Goal: Task Accomplishment & Management: Use online tool/utility

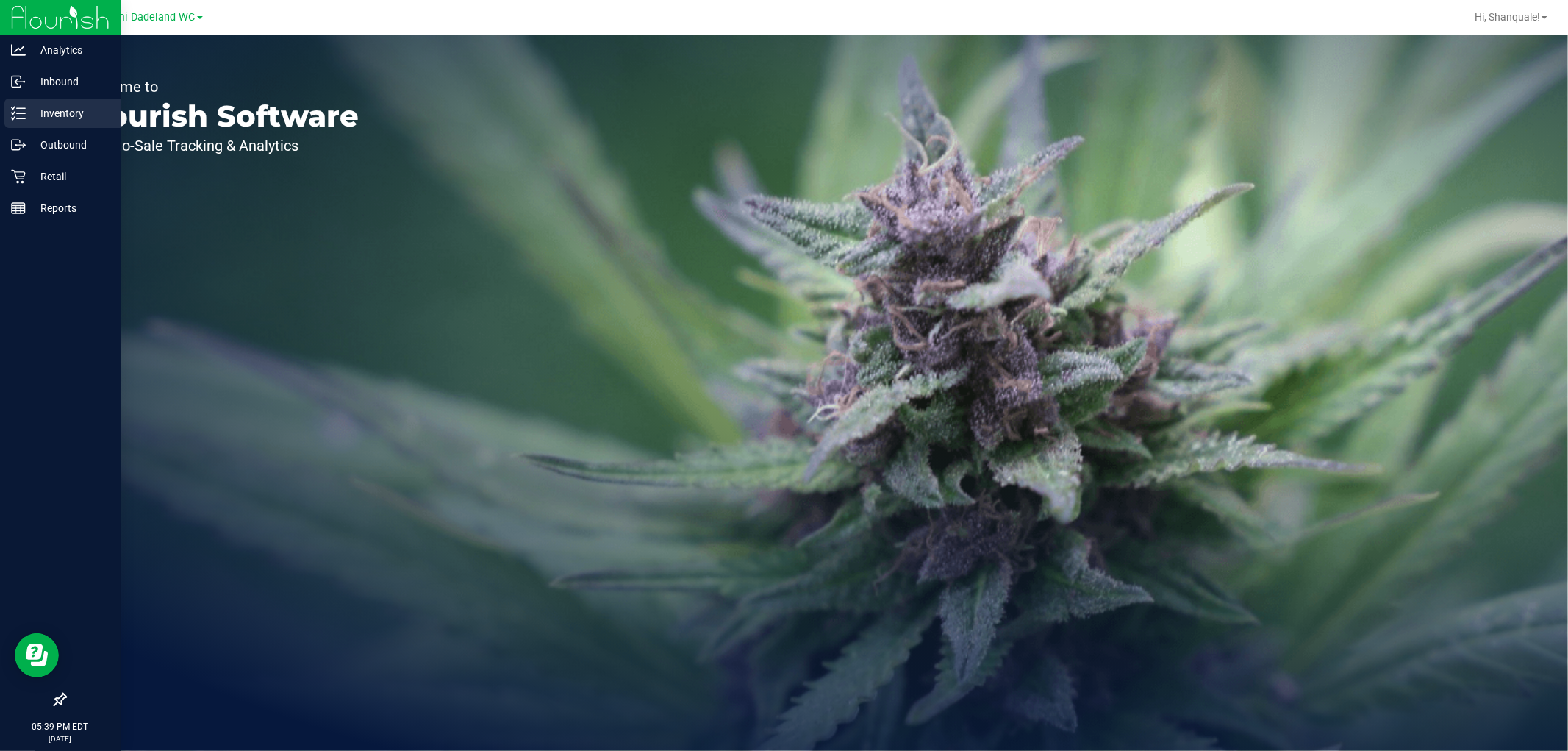
click at [33, 108] on p "Inventory" at bounding box center [70, 114] width 88 height 17
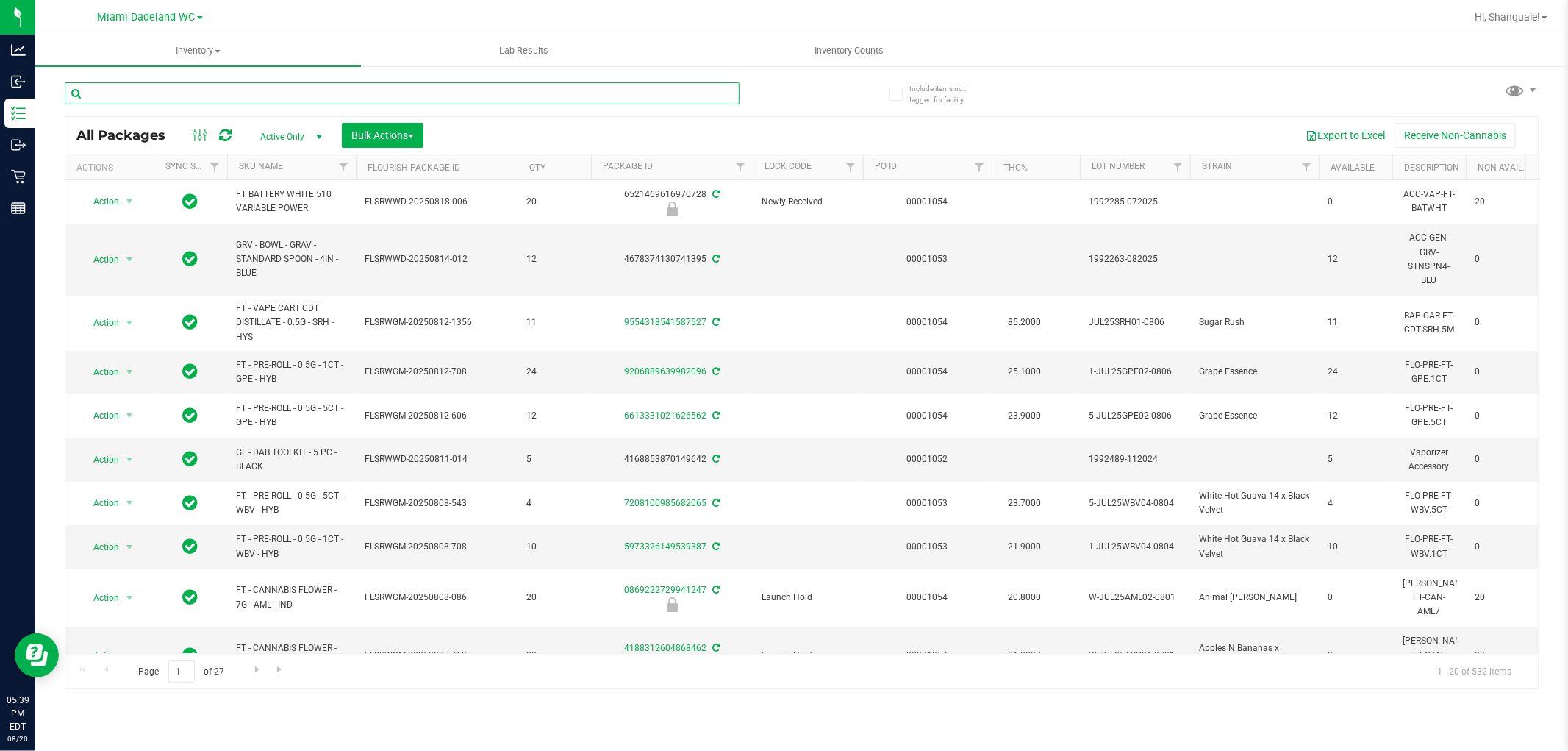
drag, startPoint x: 180, startPoint y: 88, endPoint x: 159, endPoint y: 122, distance: 40.0
click at [159, 122] on div "All Packages Active Only Active Only Lab Samples Locked All External Internal B…" at bounding box center [802, 378] width 1474 height 621
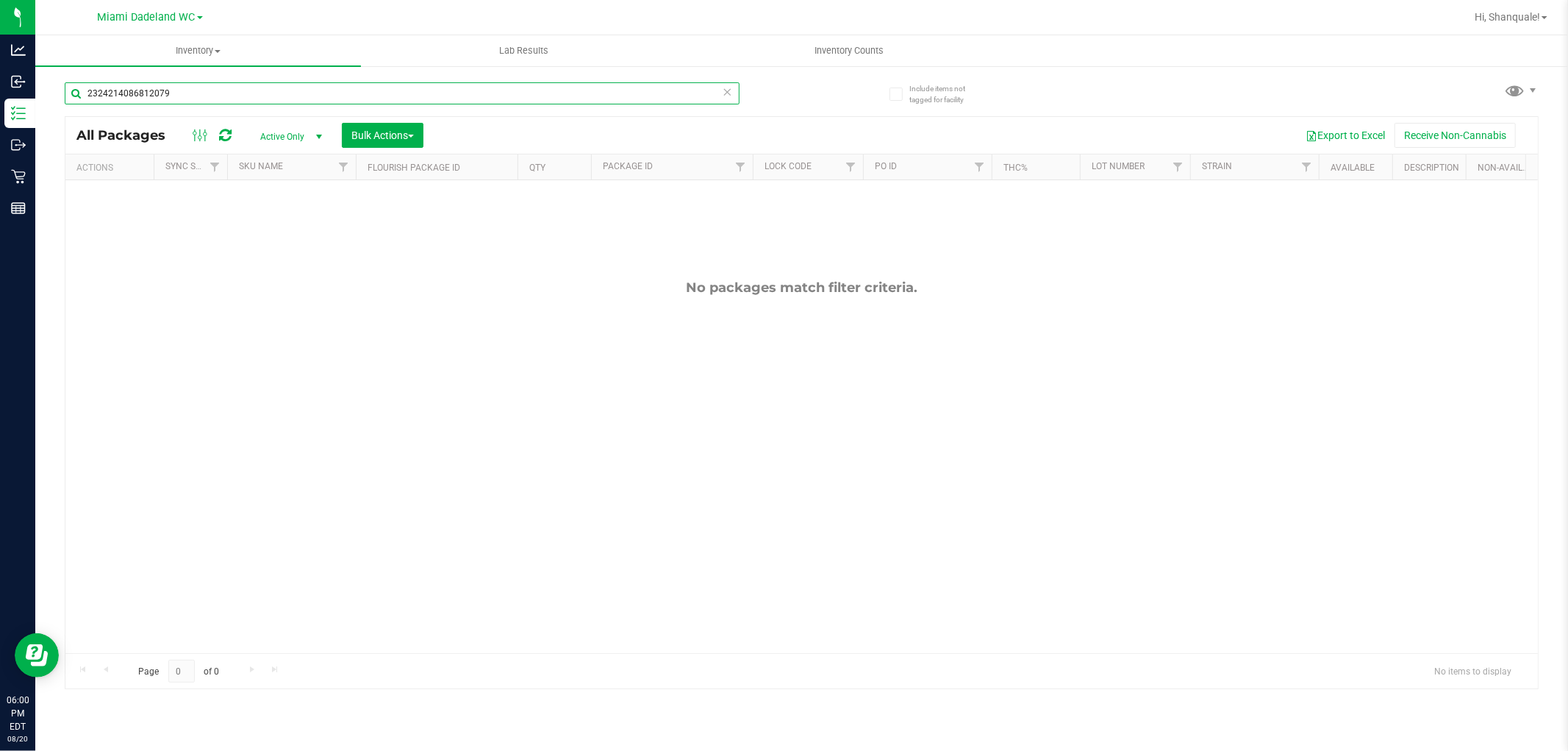
type input "2324214086812079"
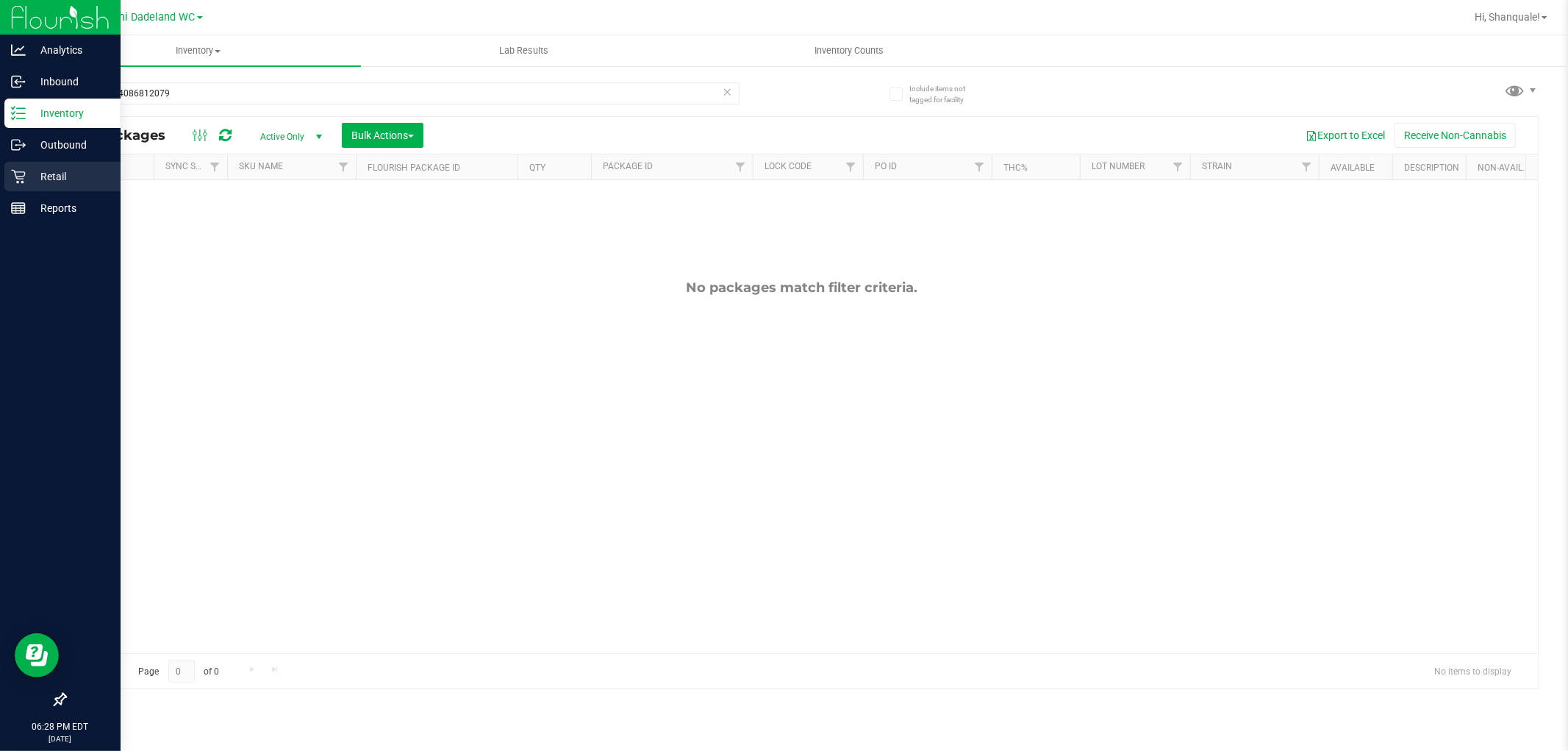
click at [14, 175] on icon at bounding box center [17, 176] width 15 height 15
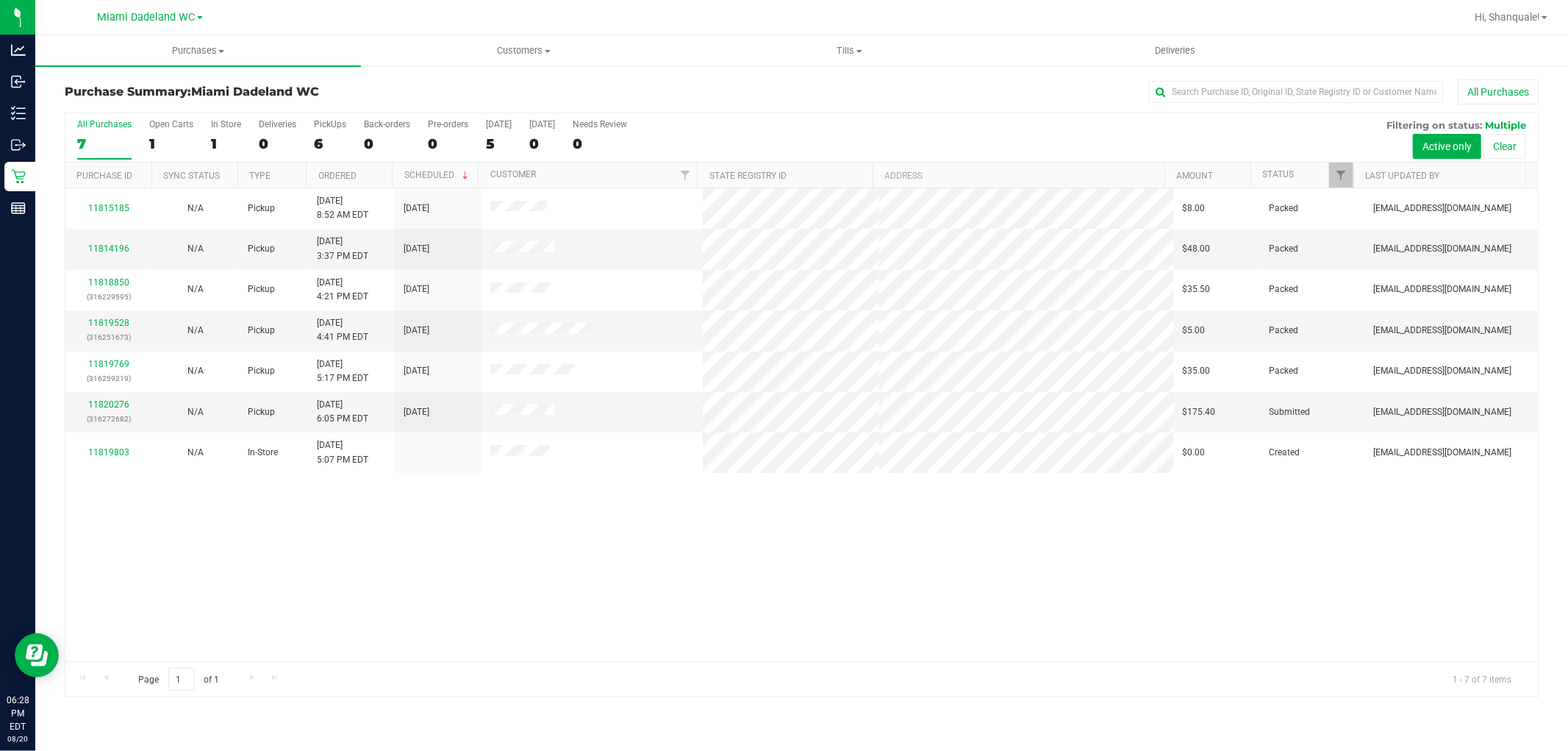
click at [935, 593] on div "11815185 N/A Pickup [DATE] 8:52 AM EDT 8/23/2025 $8.00 Packed [EMAIL_ADDRESS][D…" at bounding box center [801, 424] width 1472 height 473
click at [185, 624] on div "11815185 N/A Pickup [DATE] 8:52 AM EDT 8/23/2025 $8.00 Packed [EMAIL_ADDRESS][D…" at bounding box center [801, 424] width 1472 height 473
click at [214, 605] on div "11815185 N/A Pickup [DATE] 8:52 AM EDT 8/23/2025 $8.00 Packed [EMAIL_ADDRESS][D…" at bounding box center [801, 424] width 1472 height 473
click at [208, 598] on div "11815185 N/A Pickup [DATE] 8:52 AM EDT 8/23/2025 $8.00 Packed [EMAIL_ADDRESS][D…" at bounding box center [801, 424] width 1472 height 473
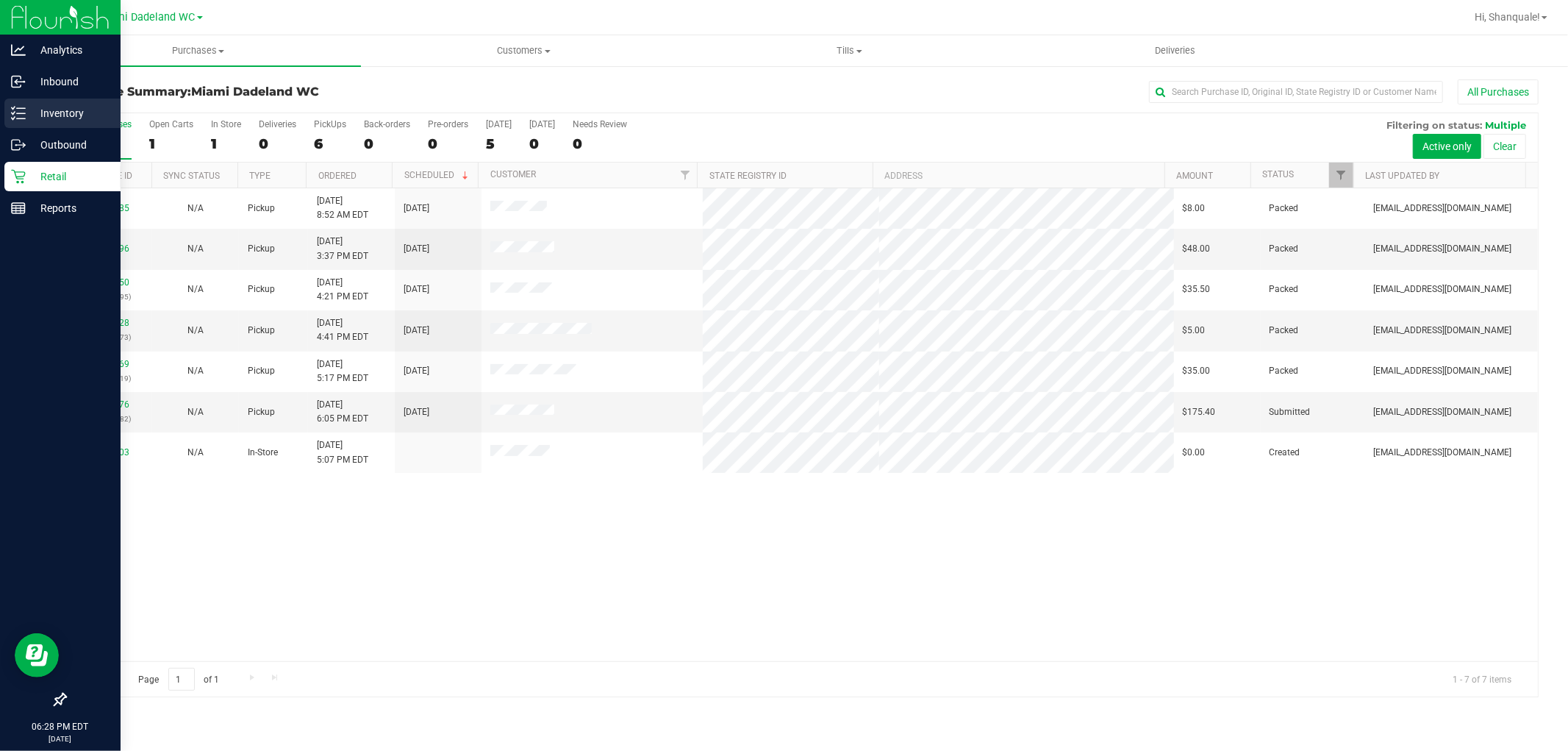
click at [13, 104] on div "Inventory" at bounding box center [63, 114] width 116 height 29
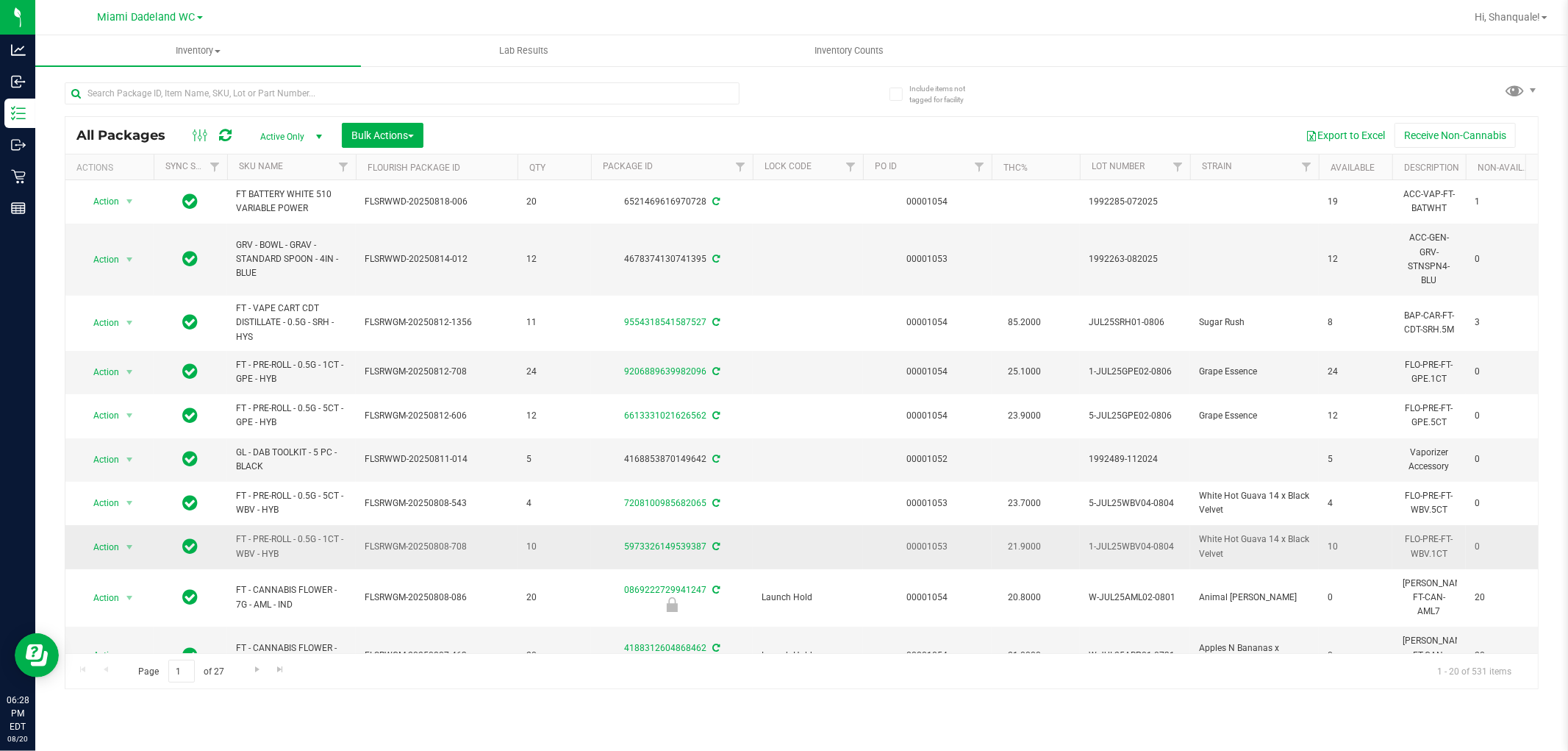
click at [383, 534] on td "FLSRWGM-20250808-708" at bounding box center [436, 546] width 162 height 44
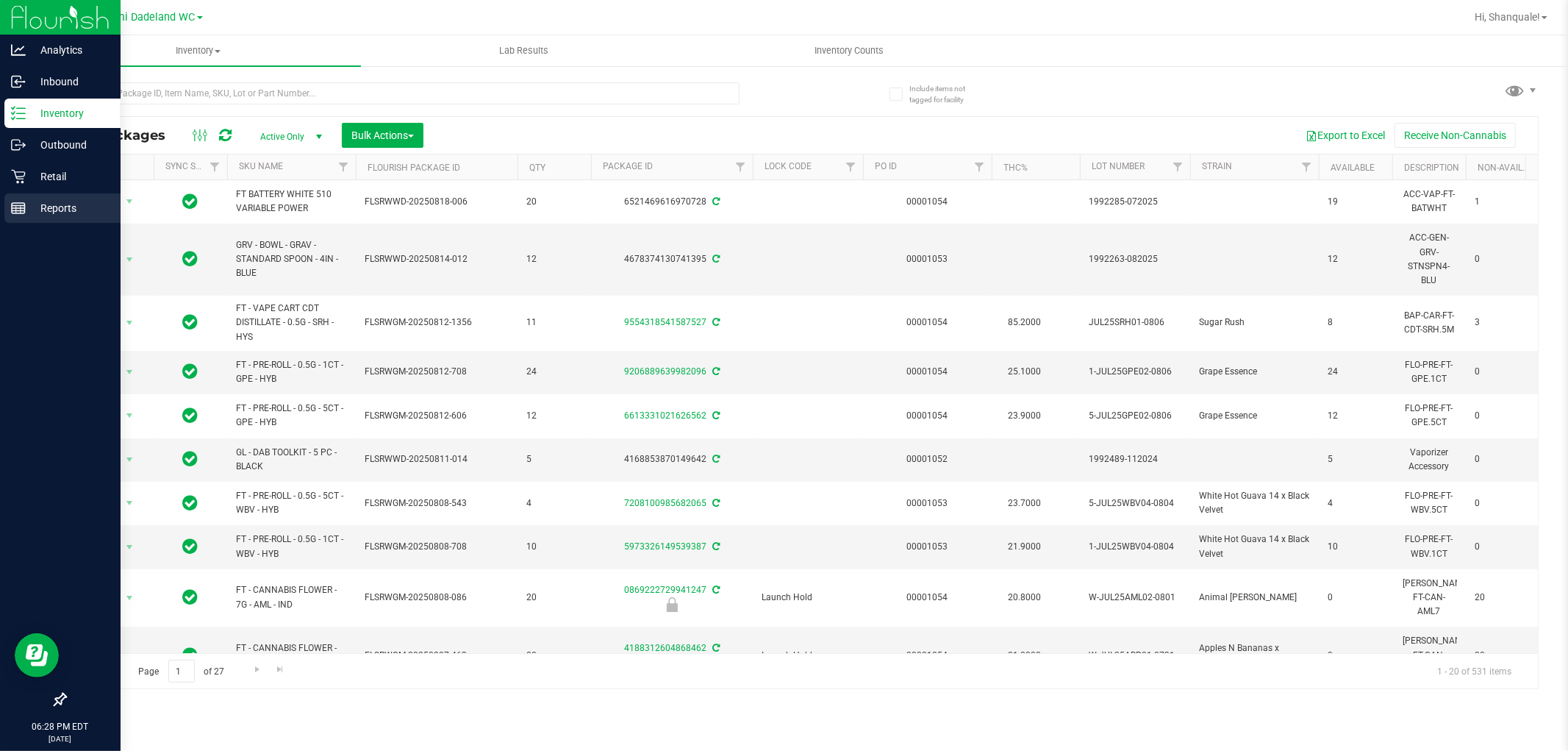
click at [13, 223] on link "Reports" at bounding box center [60, 209] width 120 height 32
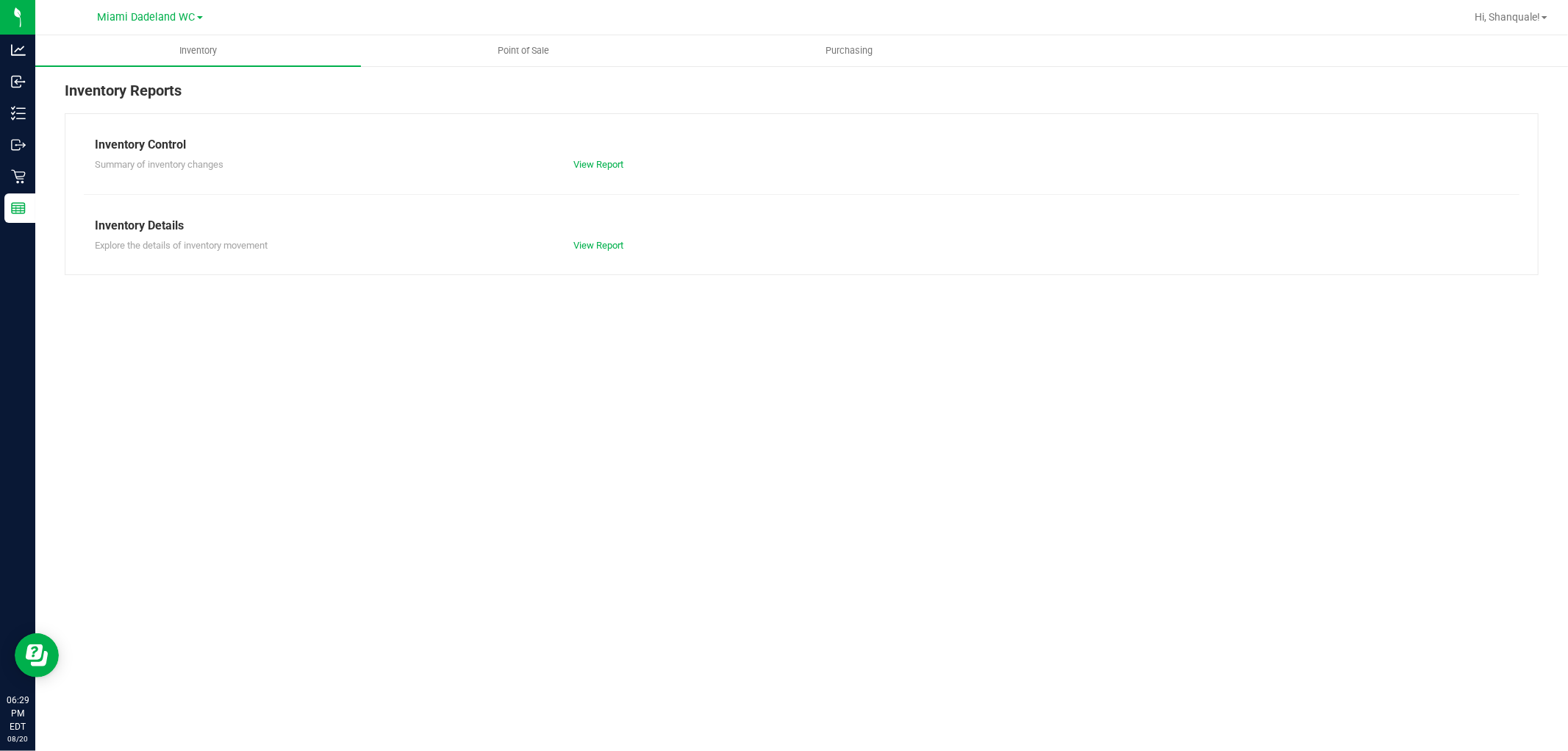
click at [395, 602] on div "Inventory Point of Sale Purchasing Inventory Reports Inventory Control Summary …" at bounding box center [801, 393] width 1532 height 716
click at [549, 48] on span "Point of Sale" at bounding box center [524, 50] width 91 height 14
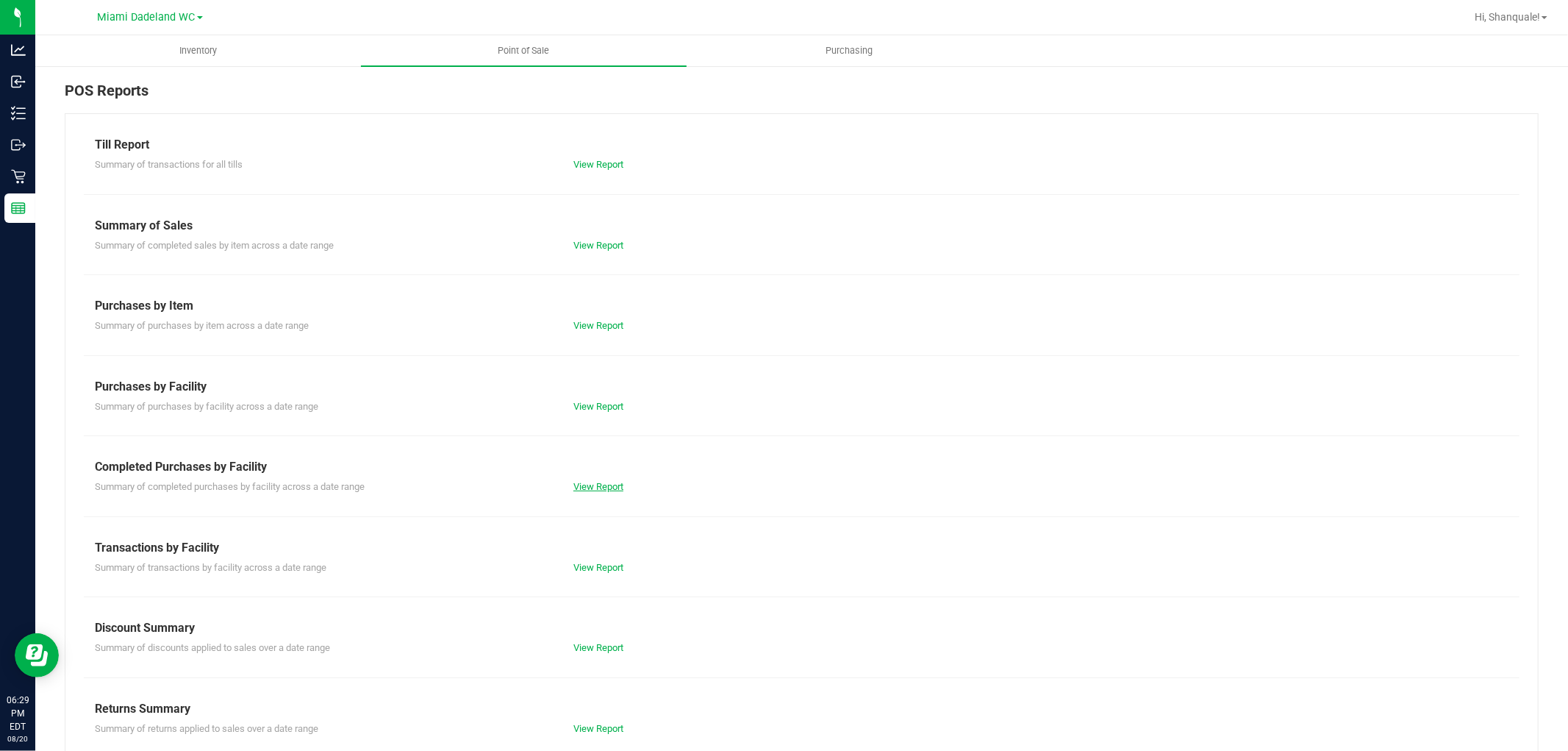
click at [607, 490] on link "View Report" at bounding box center [598, 486] width 50 height 11
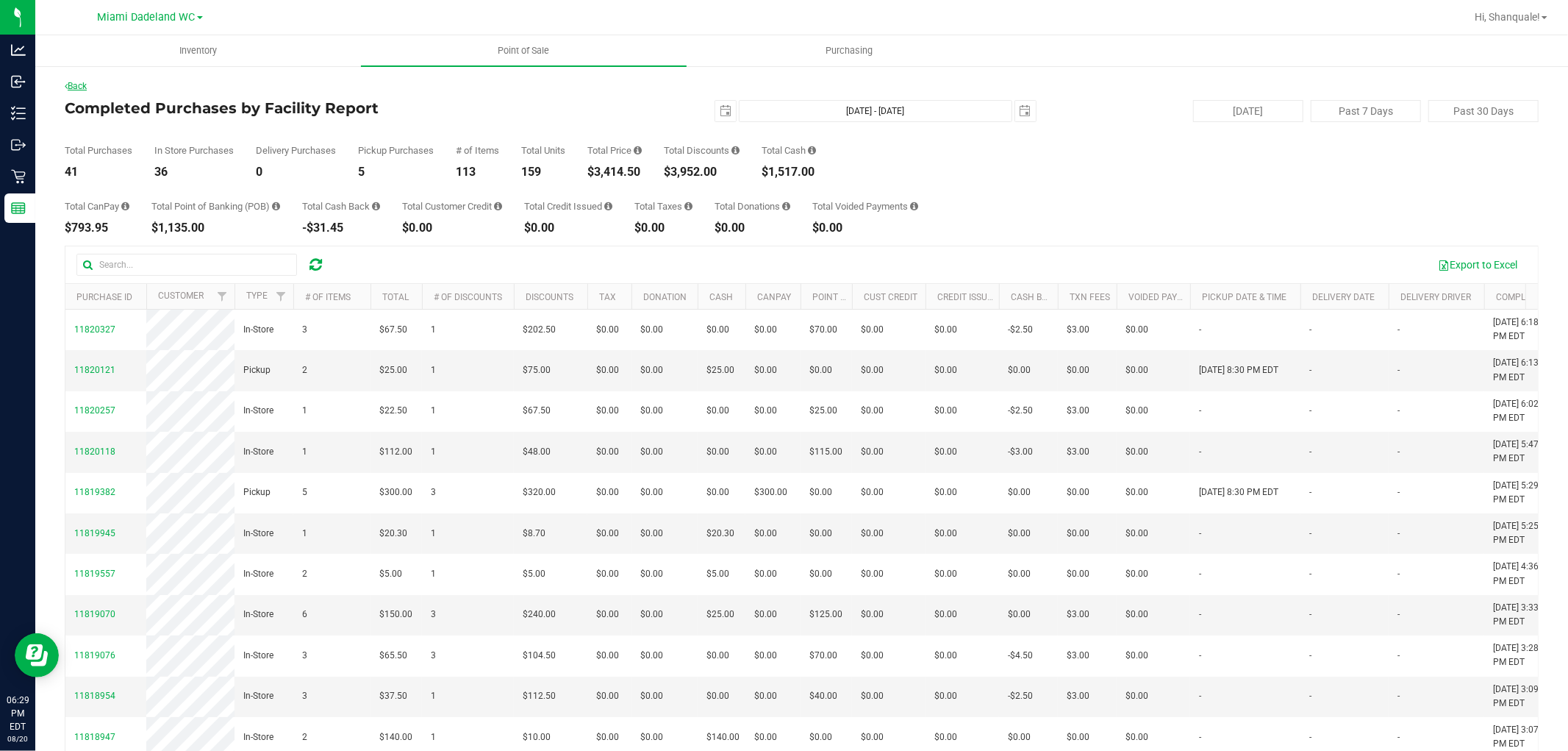
click at [86, 86] on link "Back" at bounding box center [76, 85] width 22 height 11
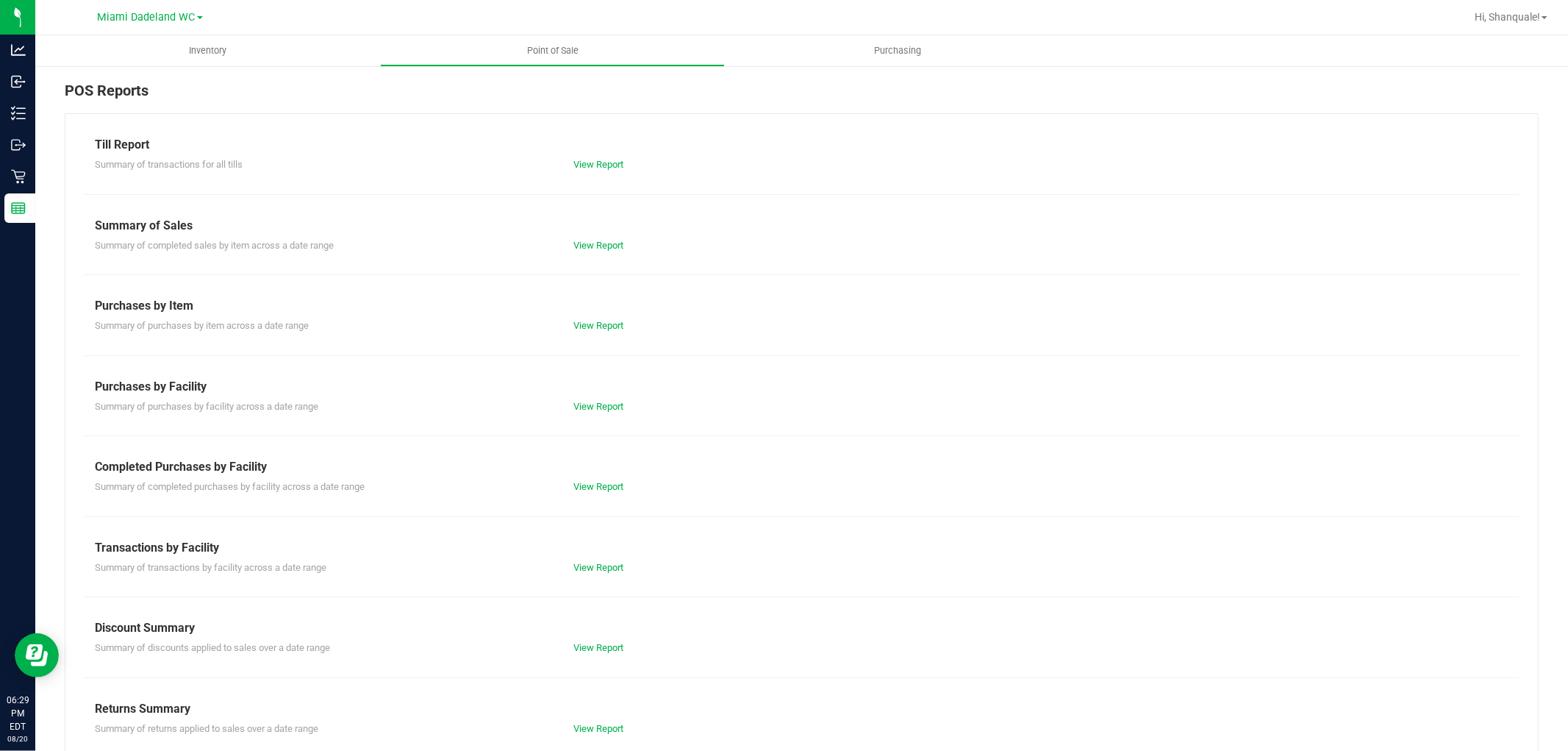
scroll to position [3, 0]
click at [601, 482] on link "View Report" at bounding box center [598, 483] width 50 height 11
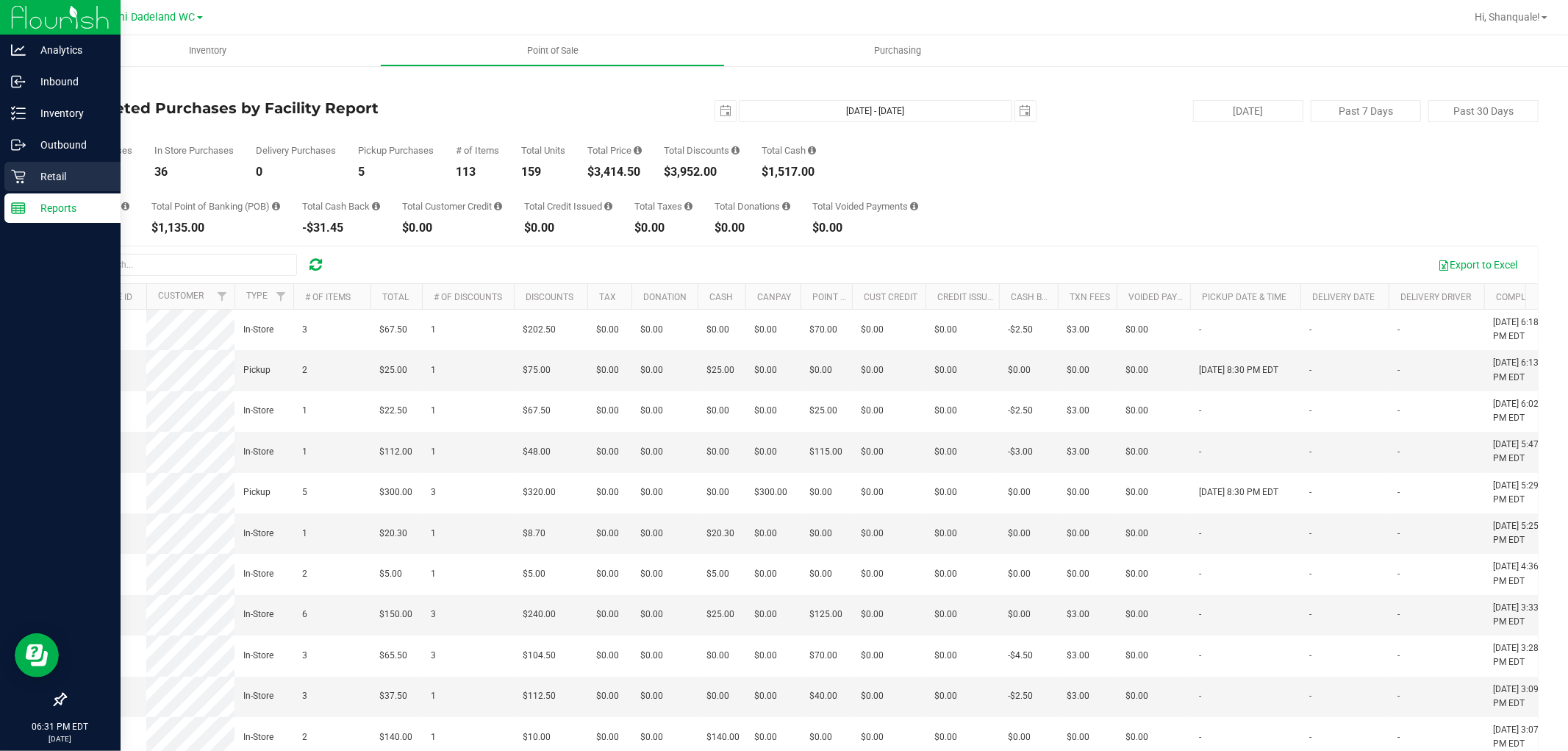
click at [16, 180] on icon at bounding box center [17, 176] width 15 height 15
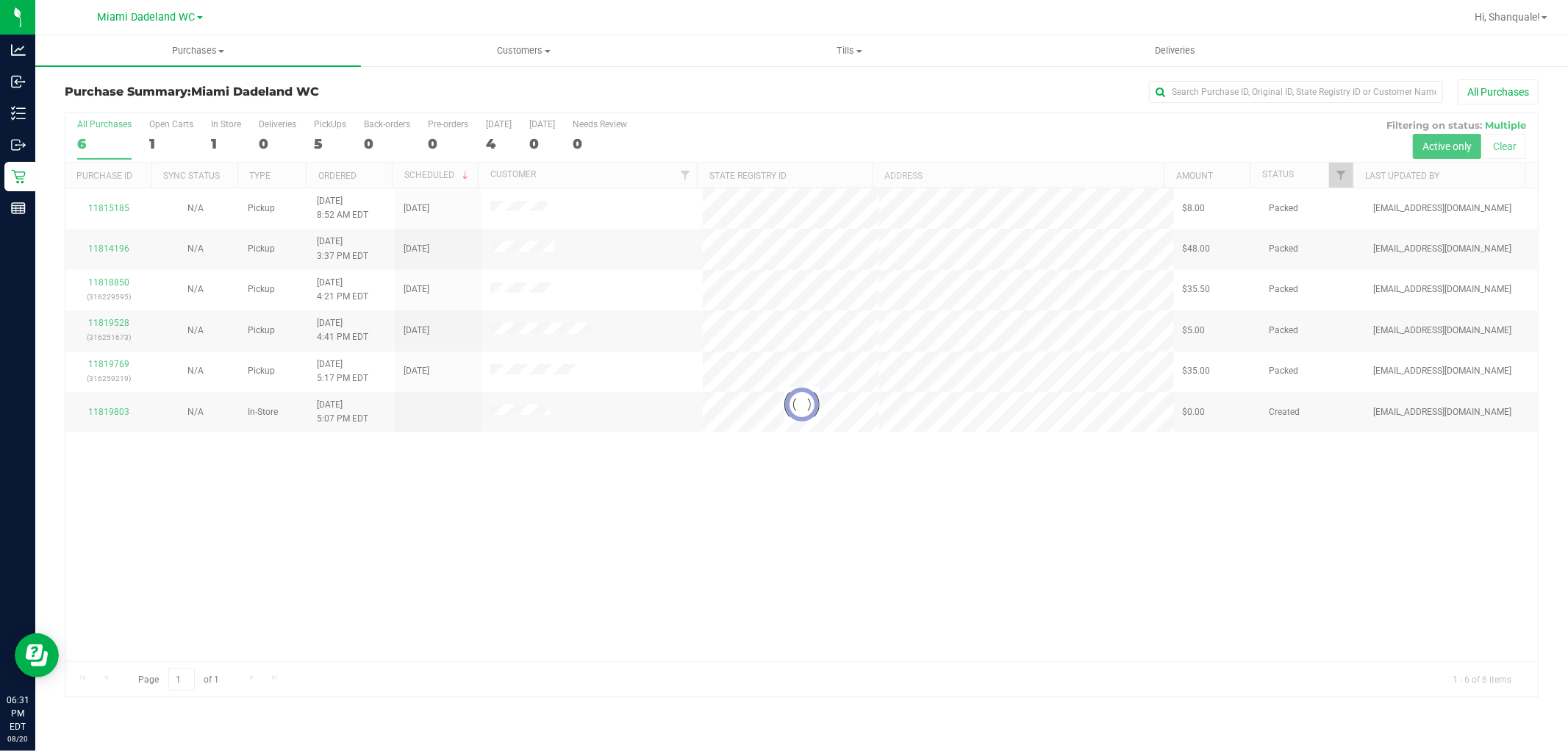
click at [529, 637] on div at bounding box center [801, 405] width 1472 height 583
click at [548, 56] on span "Customers" at bounding box center [524, 50] width 324 height 14
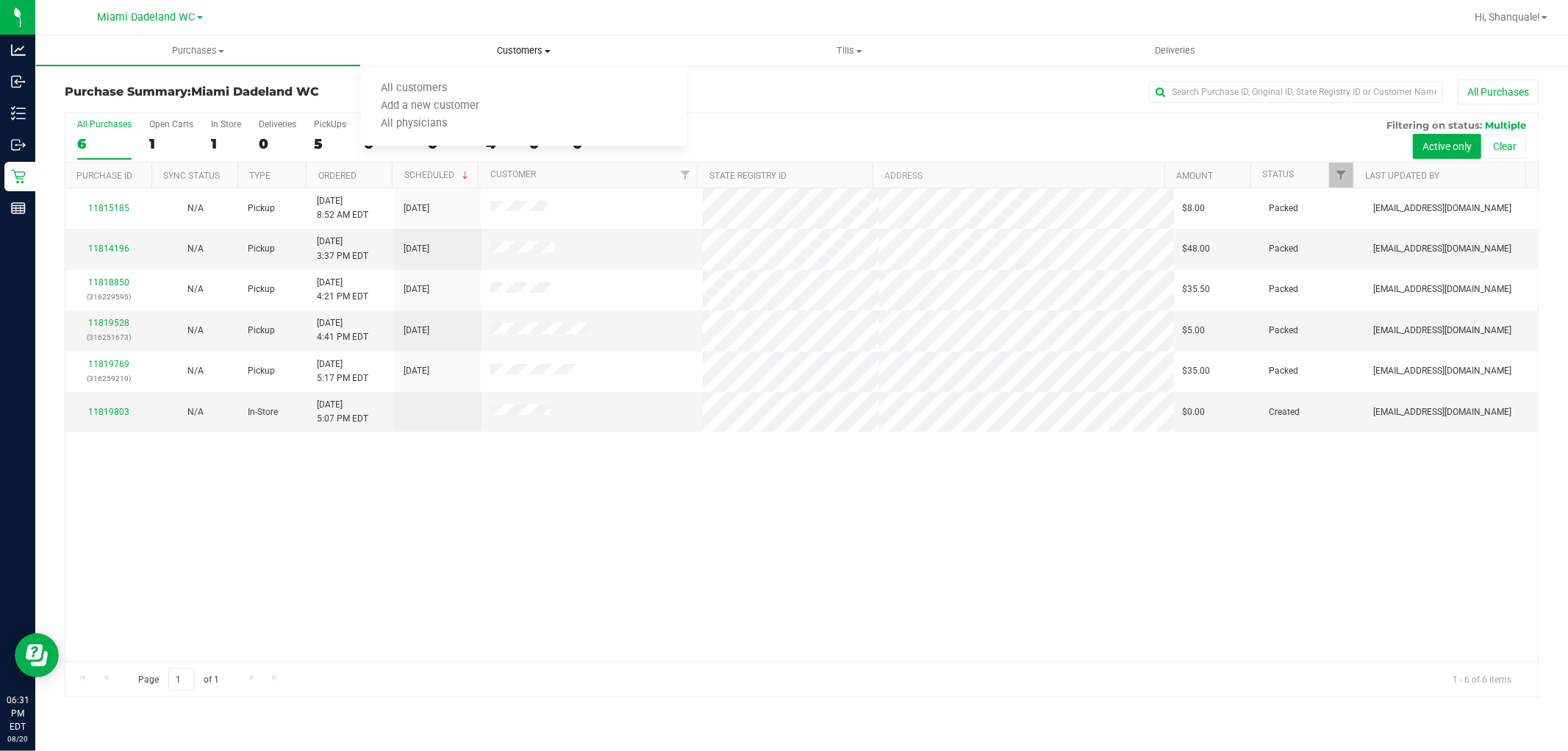
click at [529, 49] on span "Customers" at bounding box center [524, 50] width 326 height 14
click at [539, 49] on span "Customers" at bounding box center [524, 50] width 326 height 14
click at [448, 88] on span "All customers" at bounding box center [413, 88] width 106 height 13
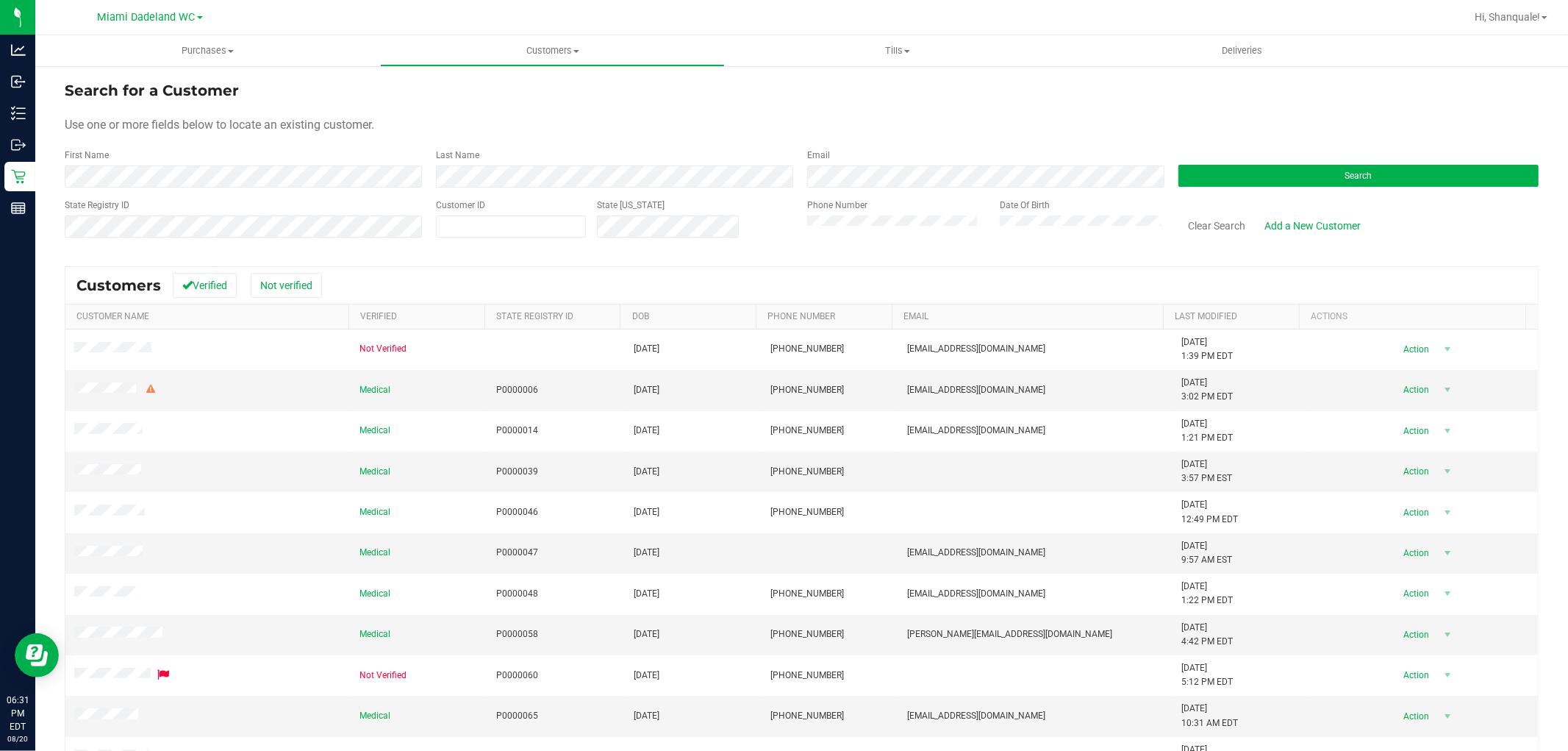
click at [155, 201] on div "State Registry ID" at bounding box center [244, 225] width 360 height 52
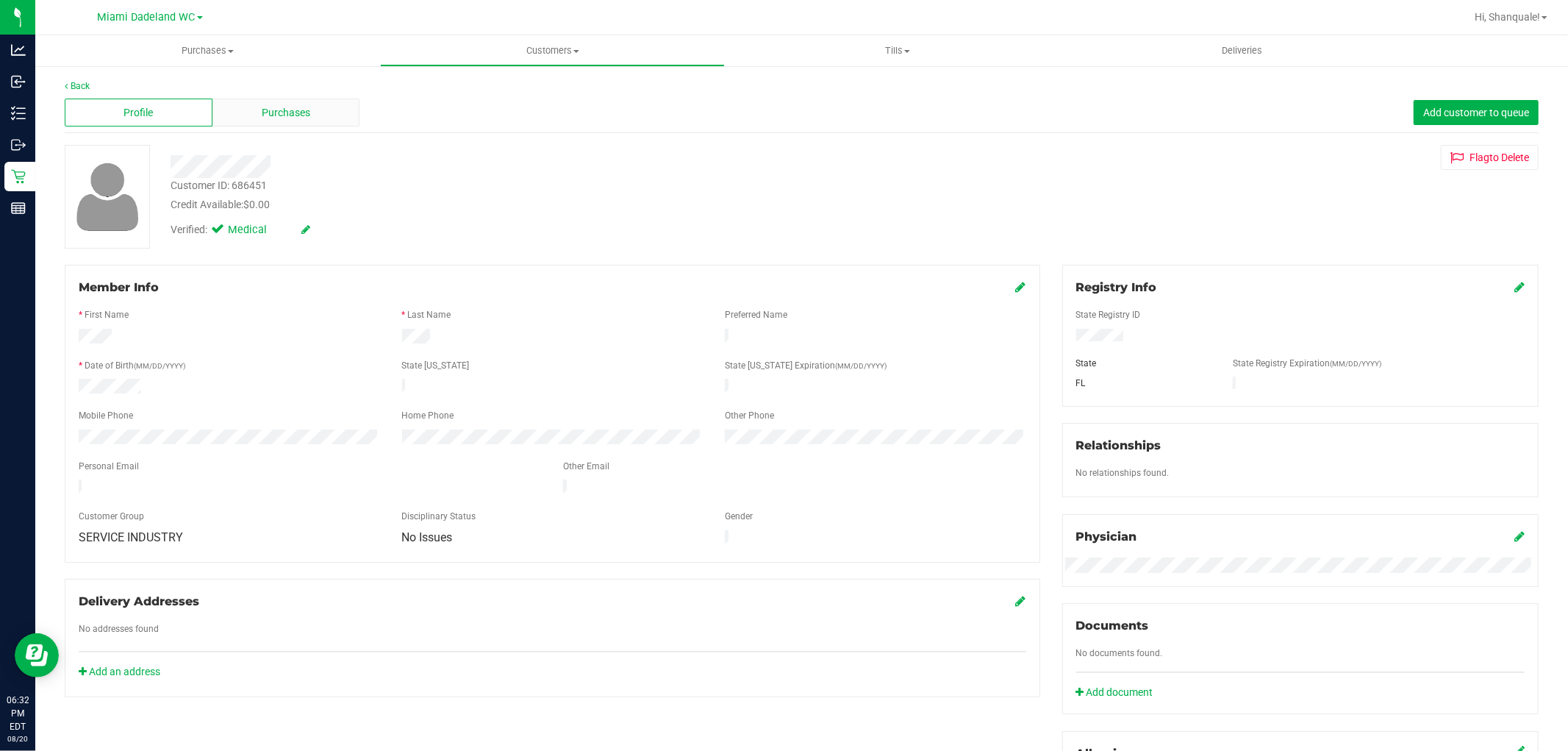
click at [259, 120] on div "Purchases" at bounding box center [286, 113] width 147 height 28
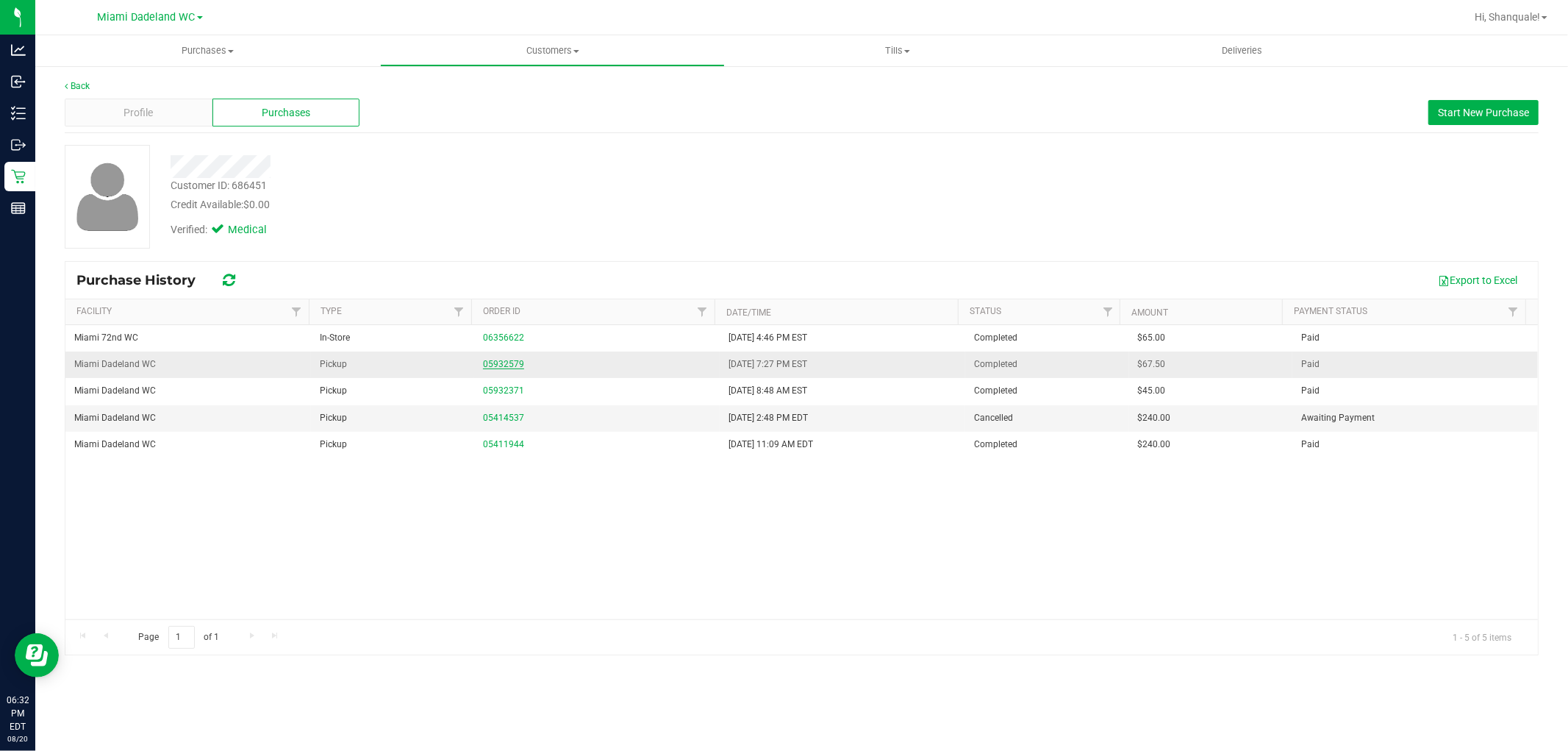
click at [510, 368] on link "05932579" at bounding box center [503, 364] width 41 height 11
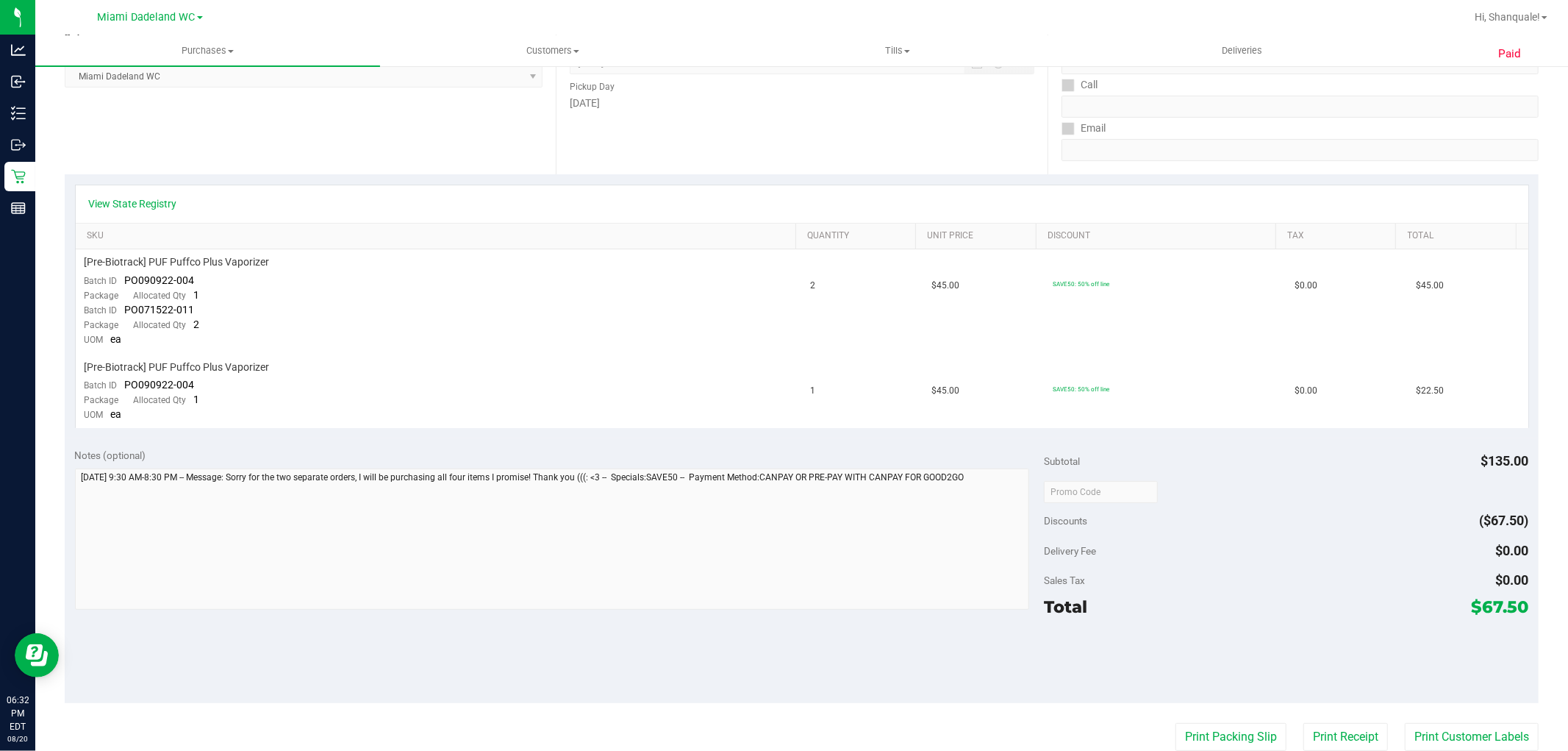
scroll to position [327, 0]
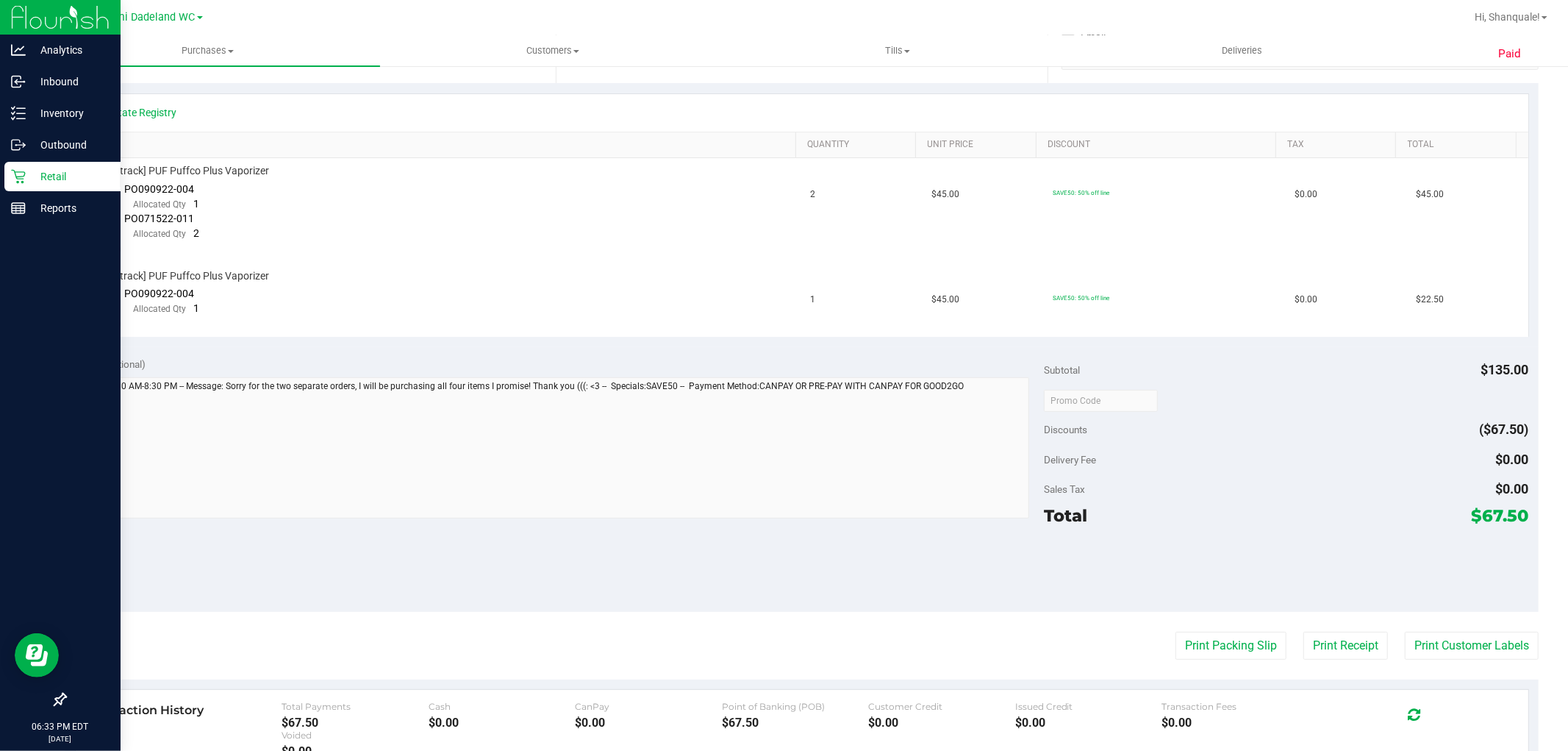
click at [44, 178] on p "Retail" at bounding box center [70, 177] width 88 height 17
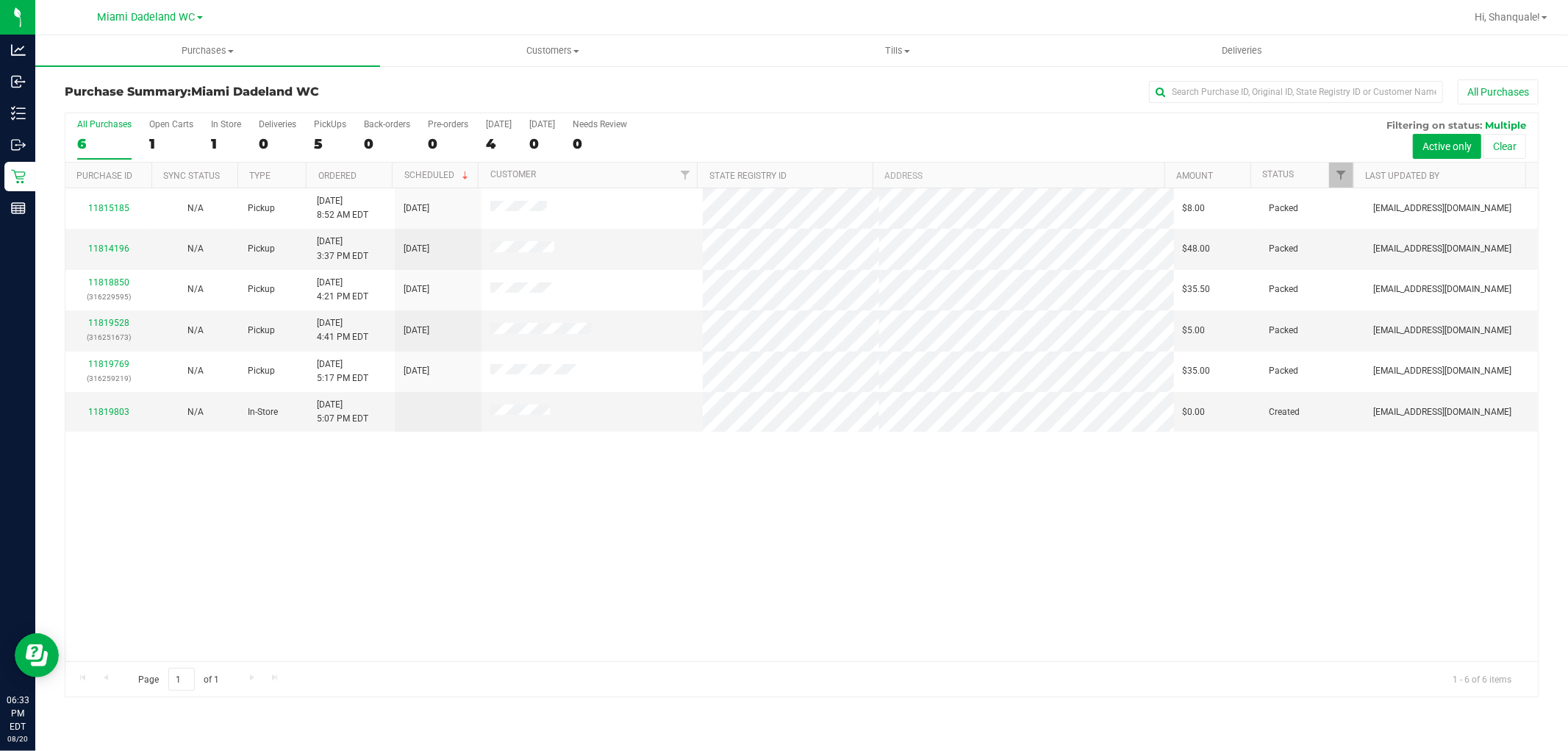
click at [608, 510] on div "11815185 N/A Pickup [DATE] 8:52 AM EDT 8/23/2025 $8.00 Packed [EMAIL_ADDRESS][D…" at bounding box center [801, 424] width 1472 height 473
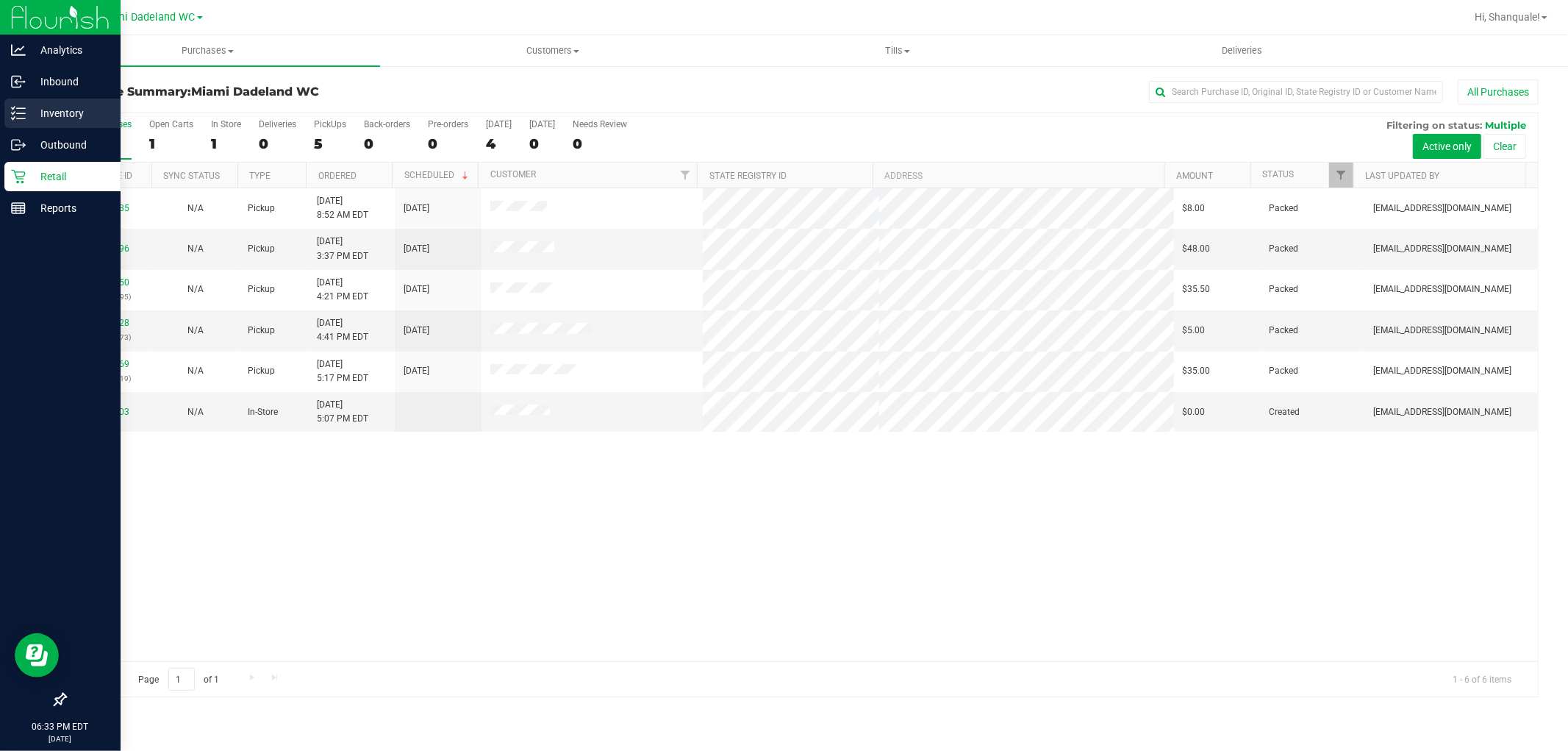
click at [54, 123] on div "Inventory" at bounding box center [63, 114] width 116 height 29
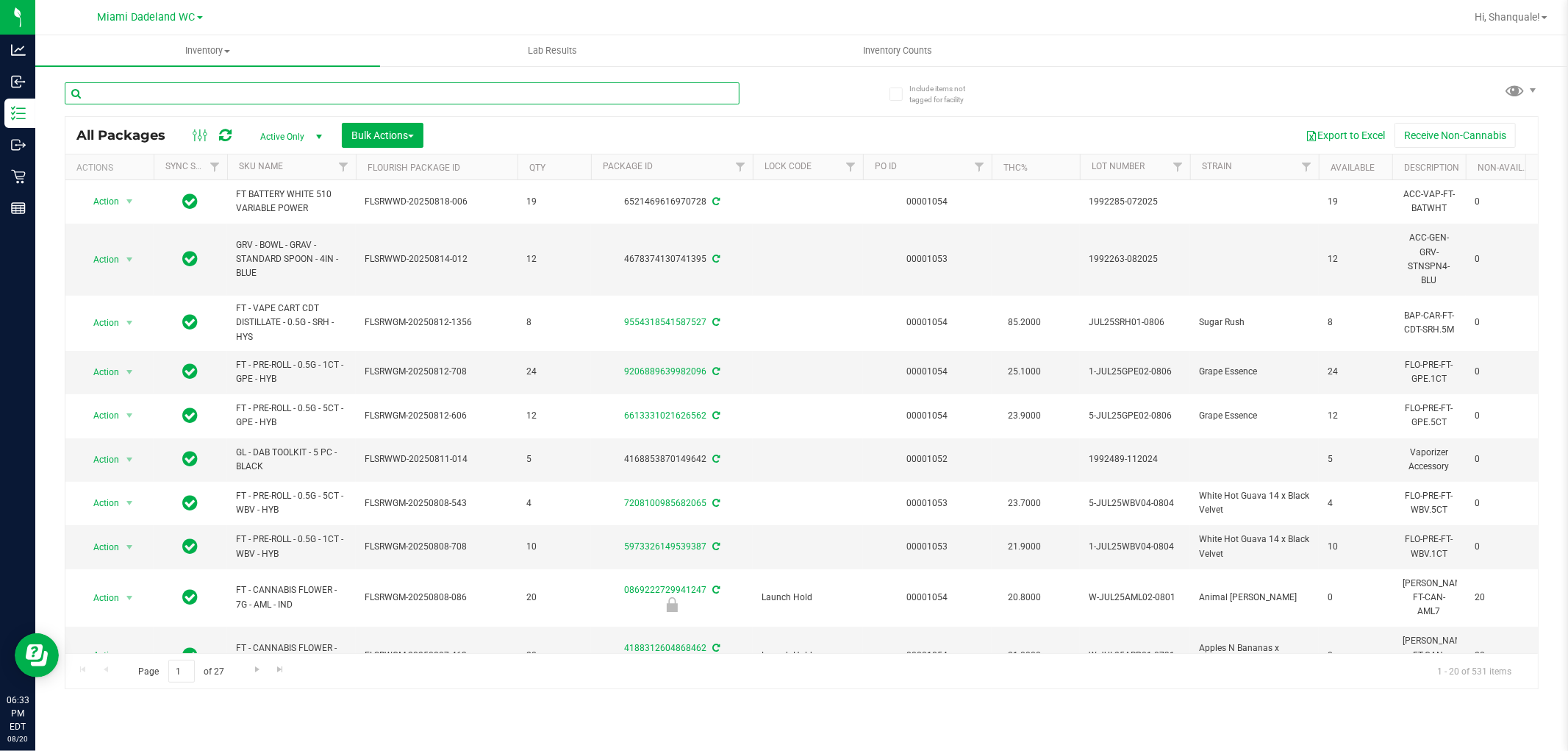
click at [343, 96] on input "text" at bounding box center [402, 93] width 675 height 22
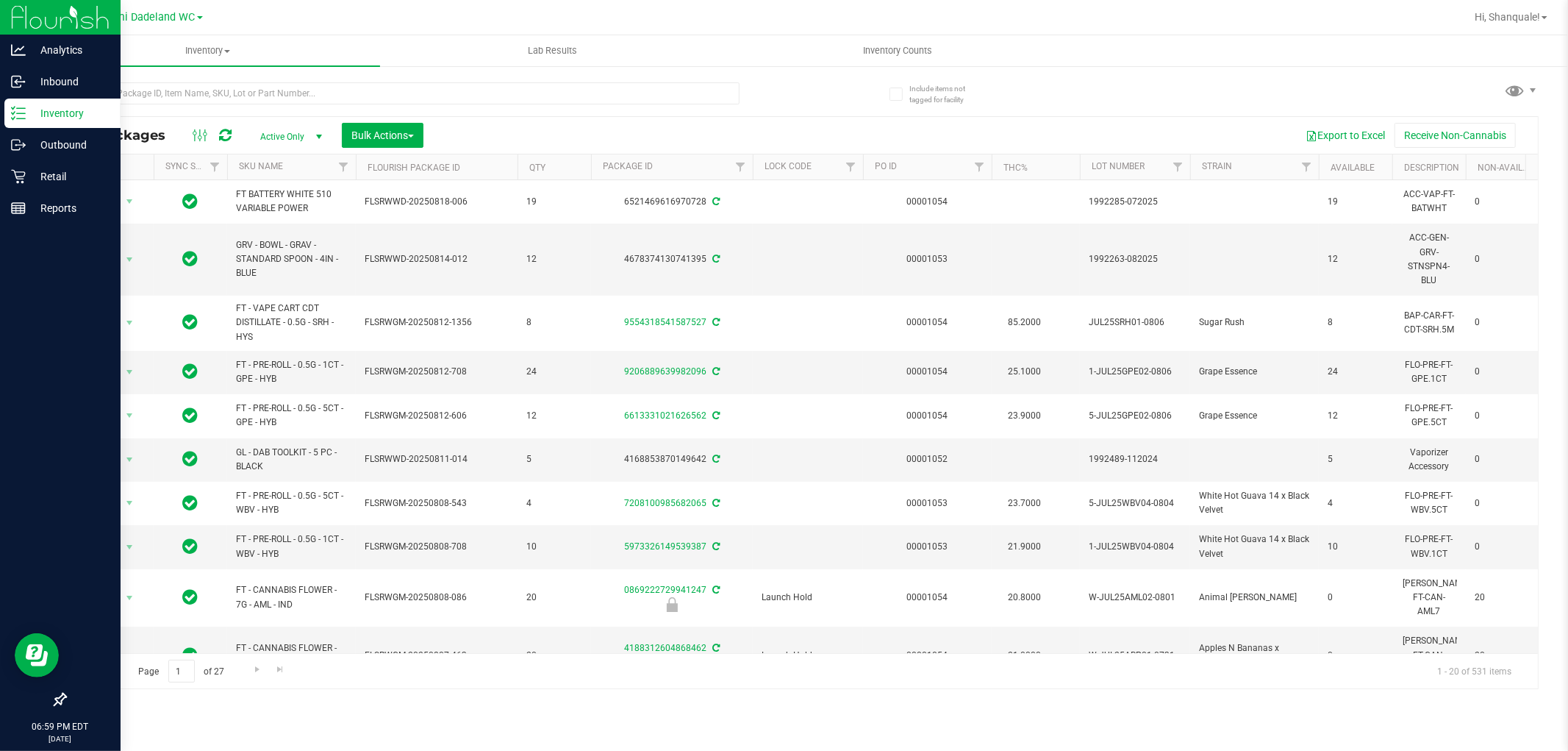
click at [56, 112] on p "Inventory" at bounding box center [70, 114] width 88 height 17
click at [48, 102] on div "Inventory" at bounding box center [63, 114] width 116 height 29
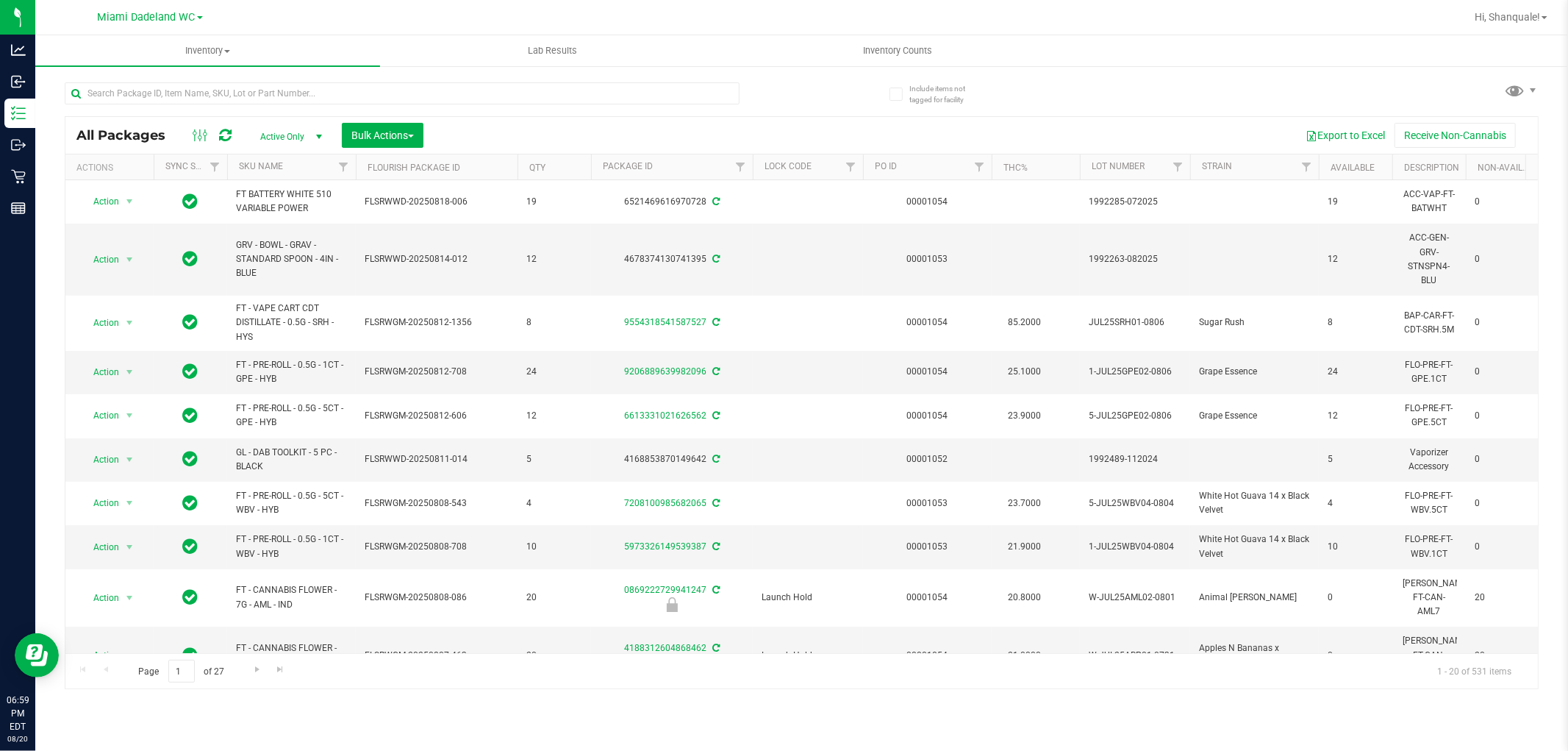
click at [1110, 75] on div "All Packages Active Only Active Only Lab Samples Locked All External Internal B…" at bounding box center [802, 378] width 1474 height 621
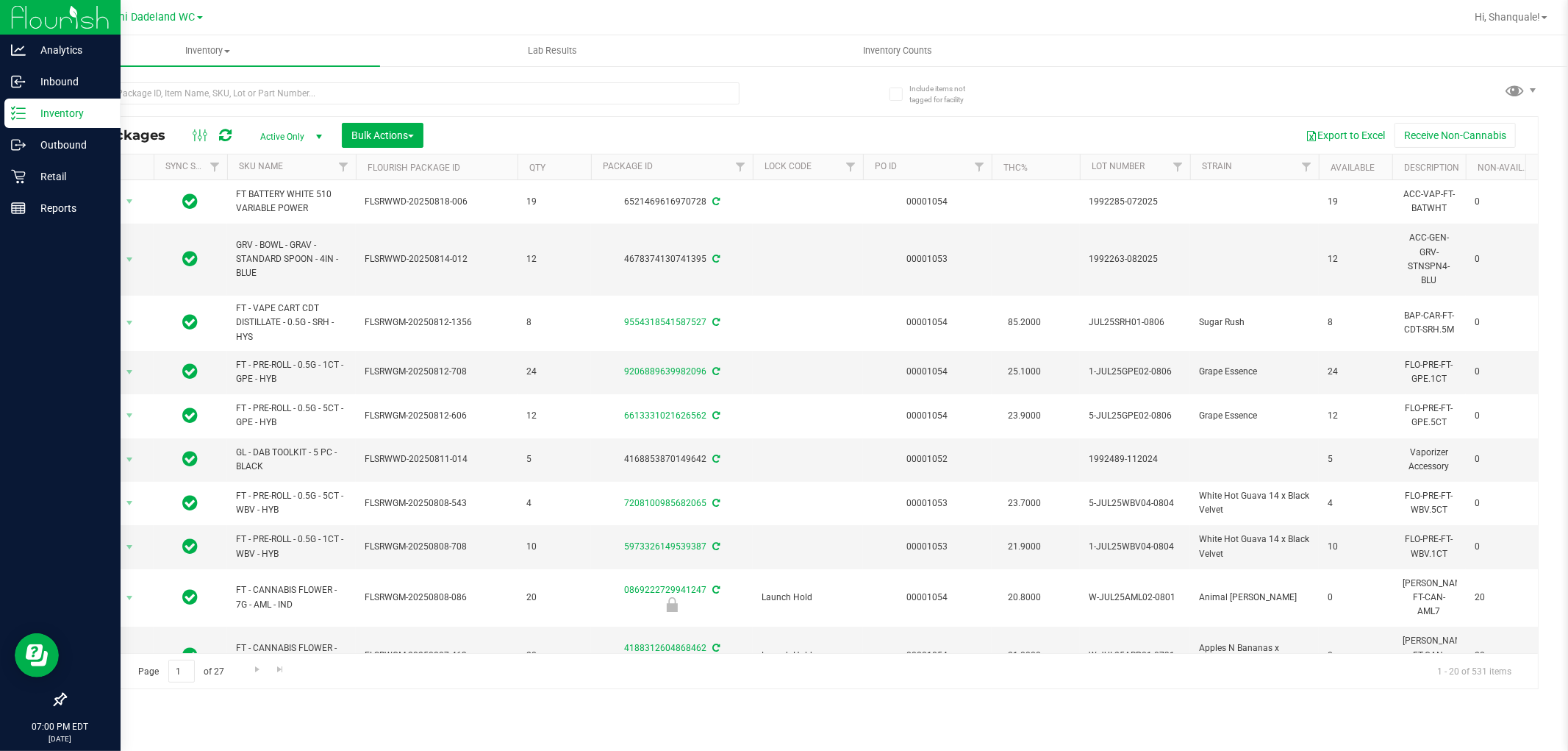
click at [55, 105] on p "Inventory" at bounding box center [70, 114] width 88 height 17
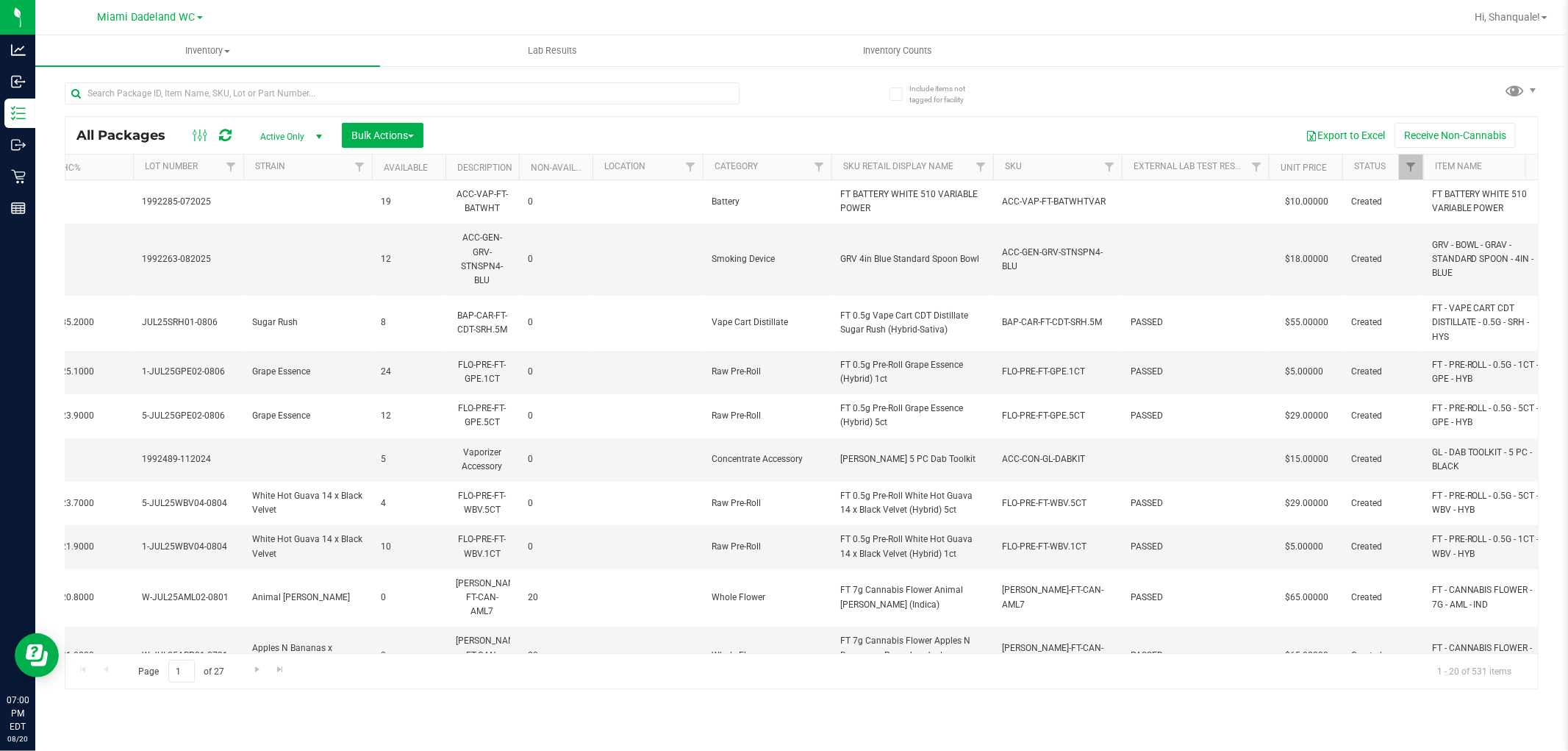
click at [1069, 167] on th "SKU" at bounding box center [1057, 167] width 129 height 26
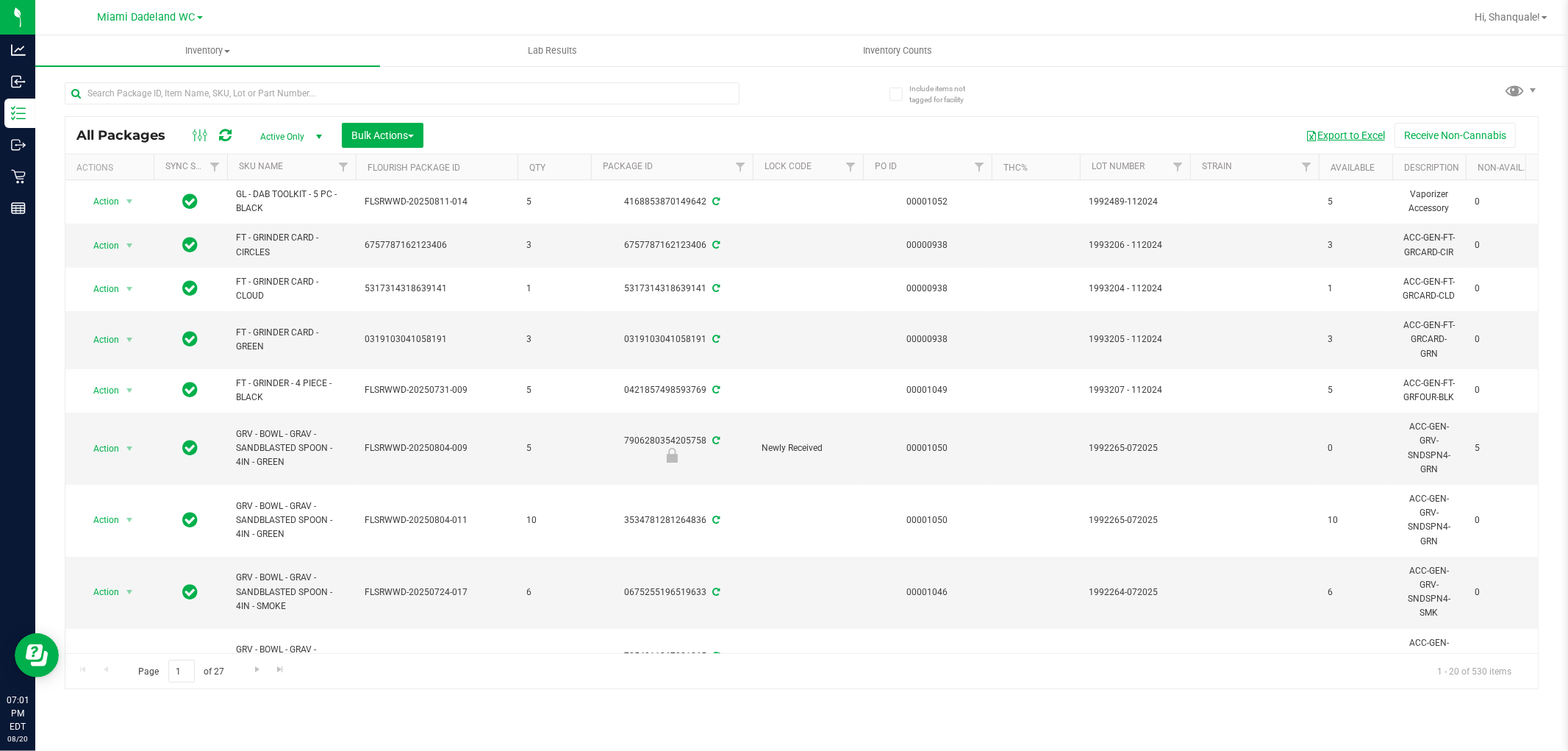
click at [1350, 131] on button "Export to Excel" at bounding box center [1345, 136] width 99 height 25
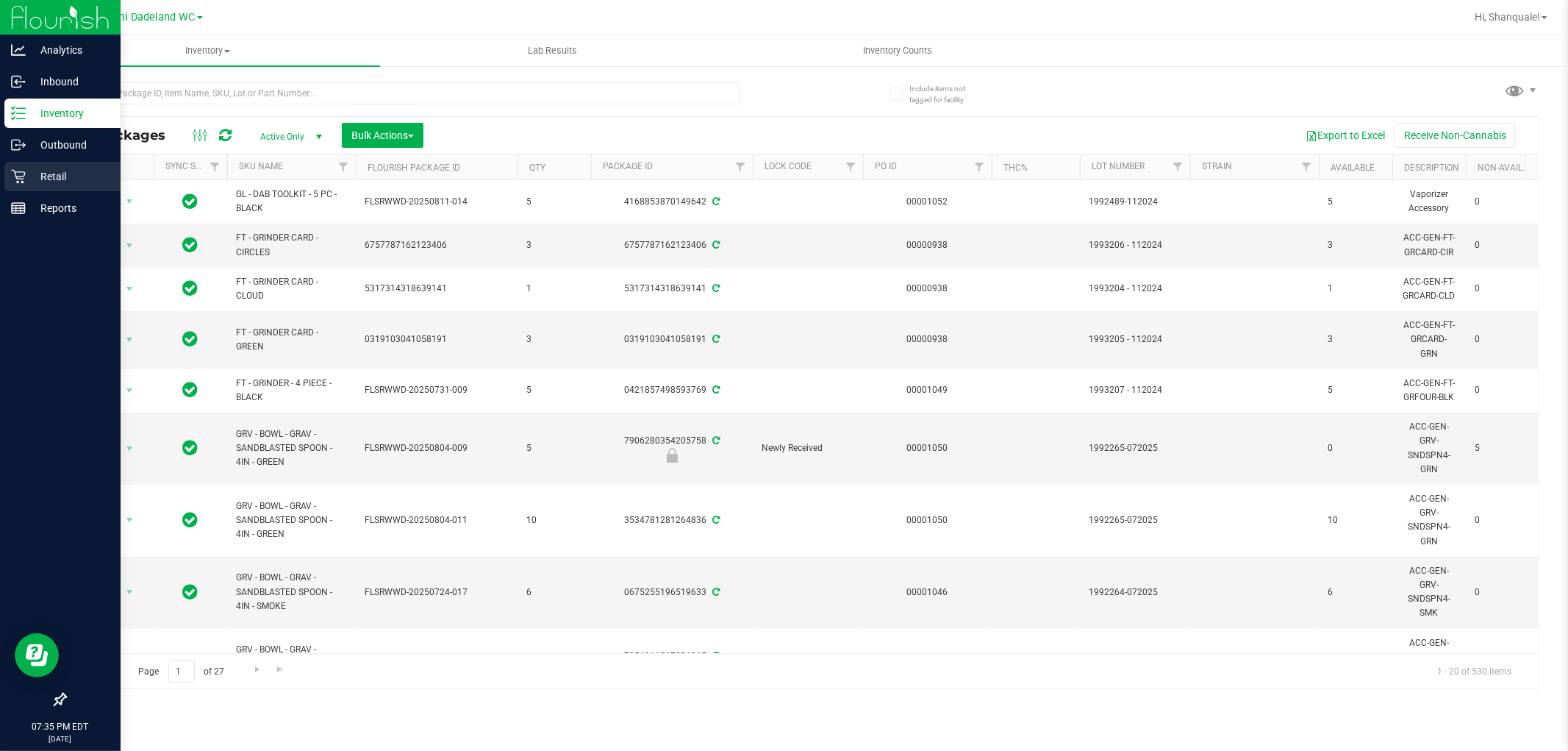
click at [20, 169] on icon at bounding box center [17, 176] width 15 height 15
